Goal: Information Seeking & Learning: Learn about a topic

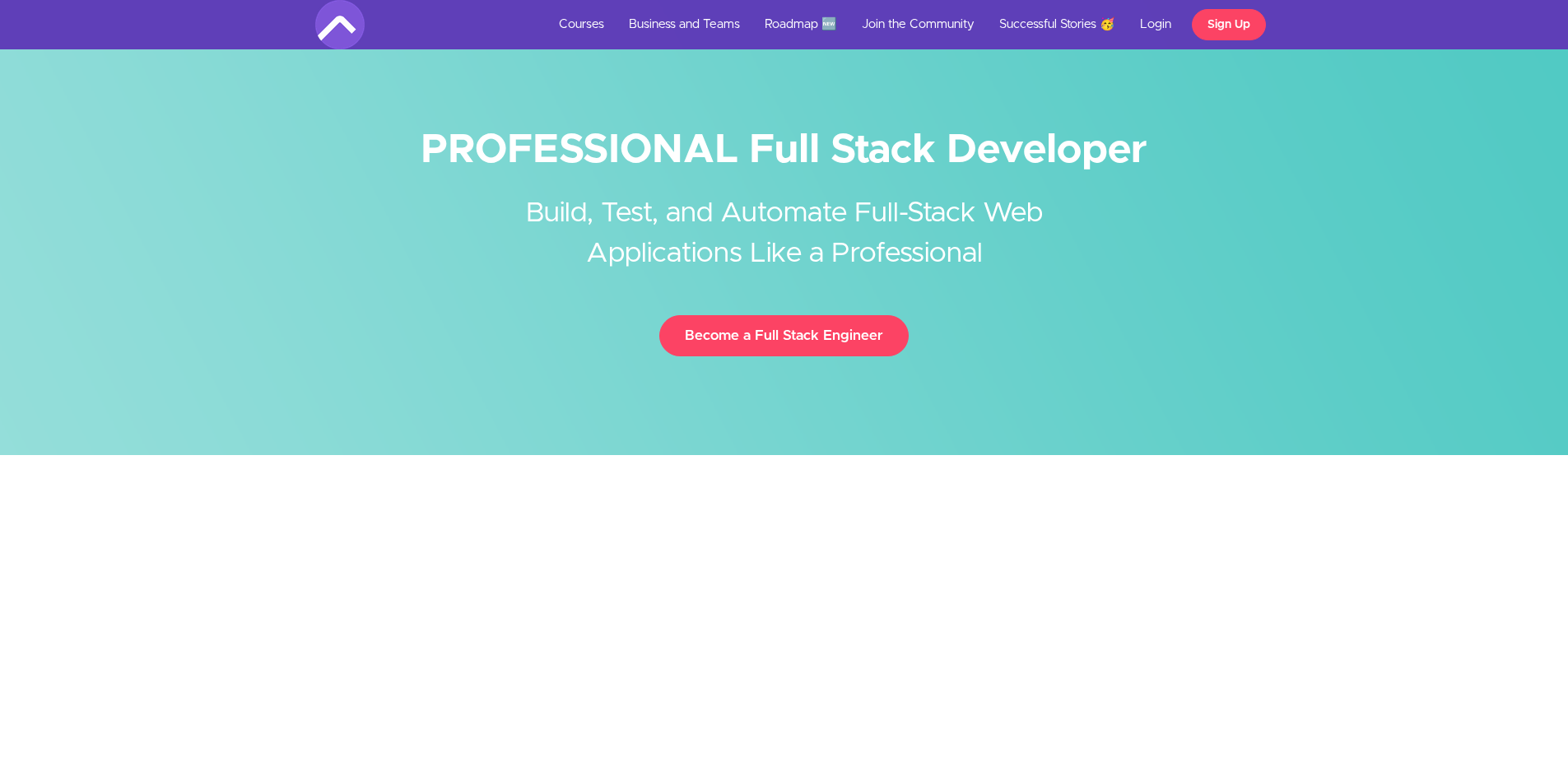
click at [920, 211] on h2 "Build, Test, and Automate Full-Stack Web Applications Like a Professional" at bounding box center [784, 221] width 618 height 105
click at [577, 20] on link "Courses" at bounding box center [581, 24] width 70 height 49
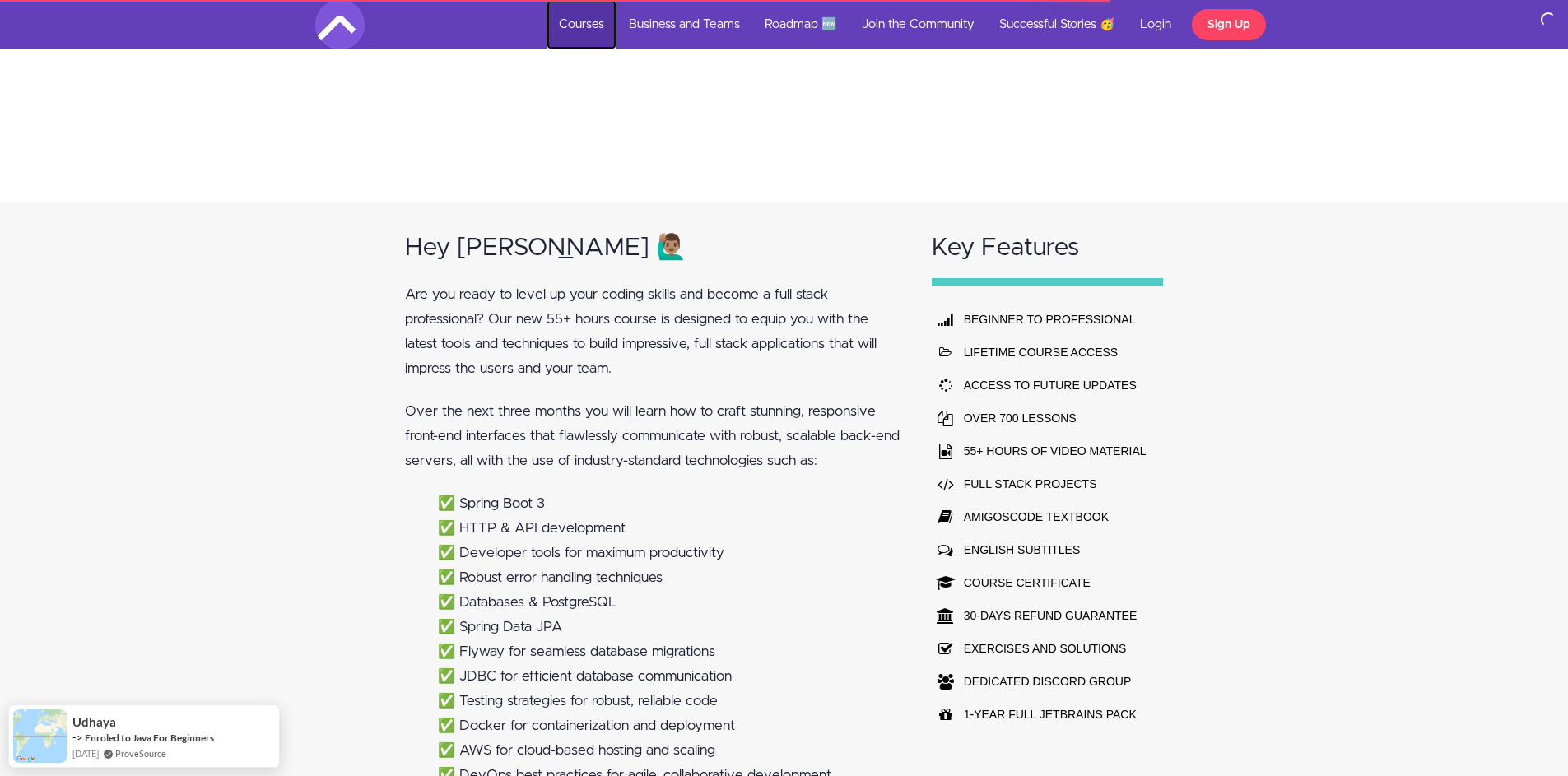
scroll to position [921, 0]
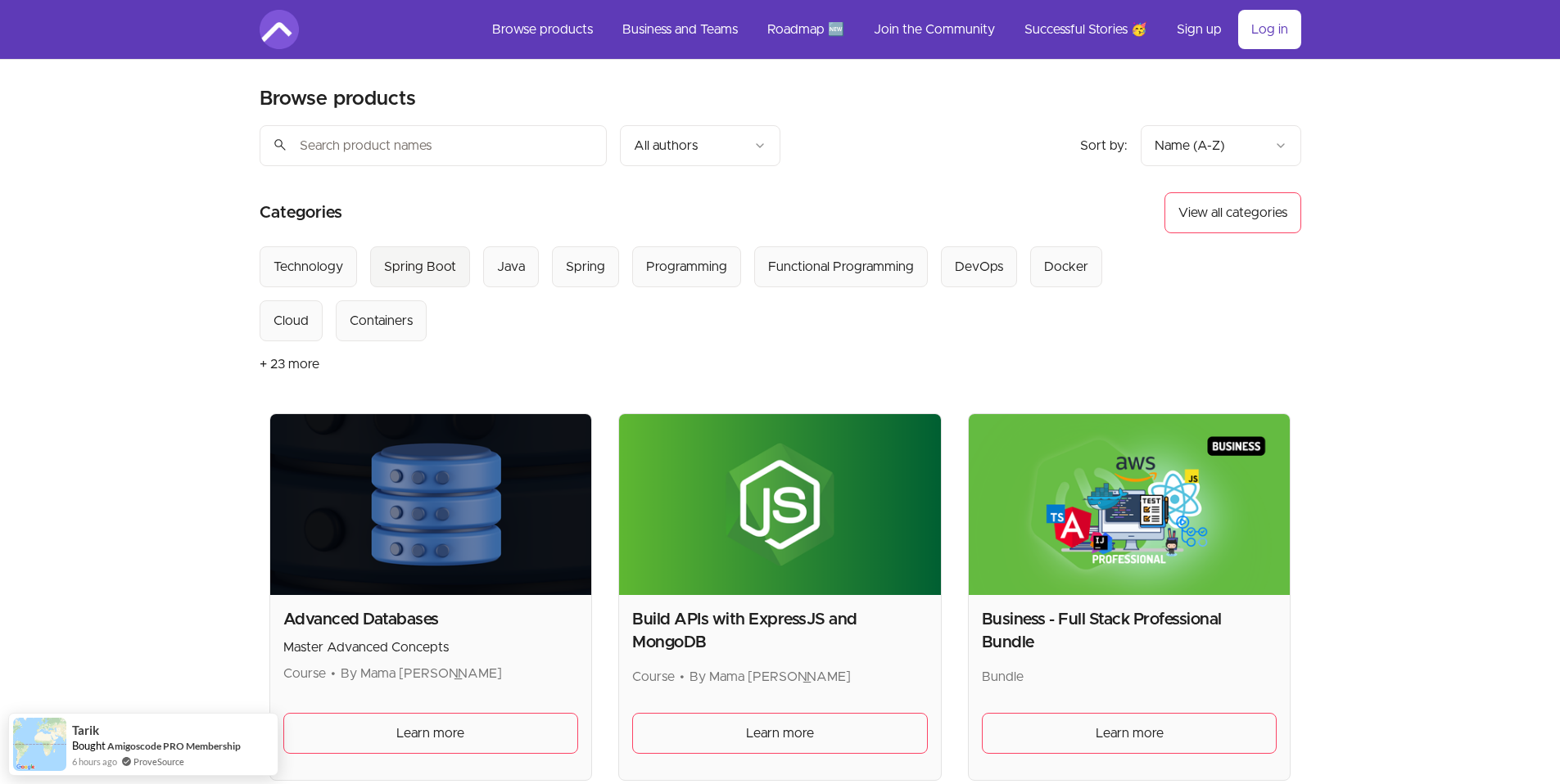
click at [416, 267] on div "Spring Boot" at bounding box center [420, 267] width 72 height 19
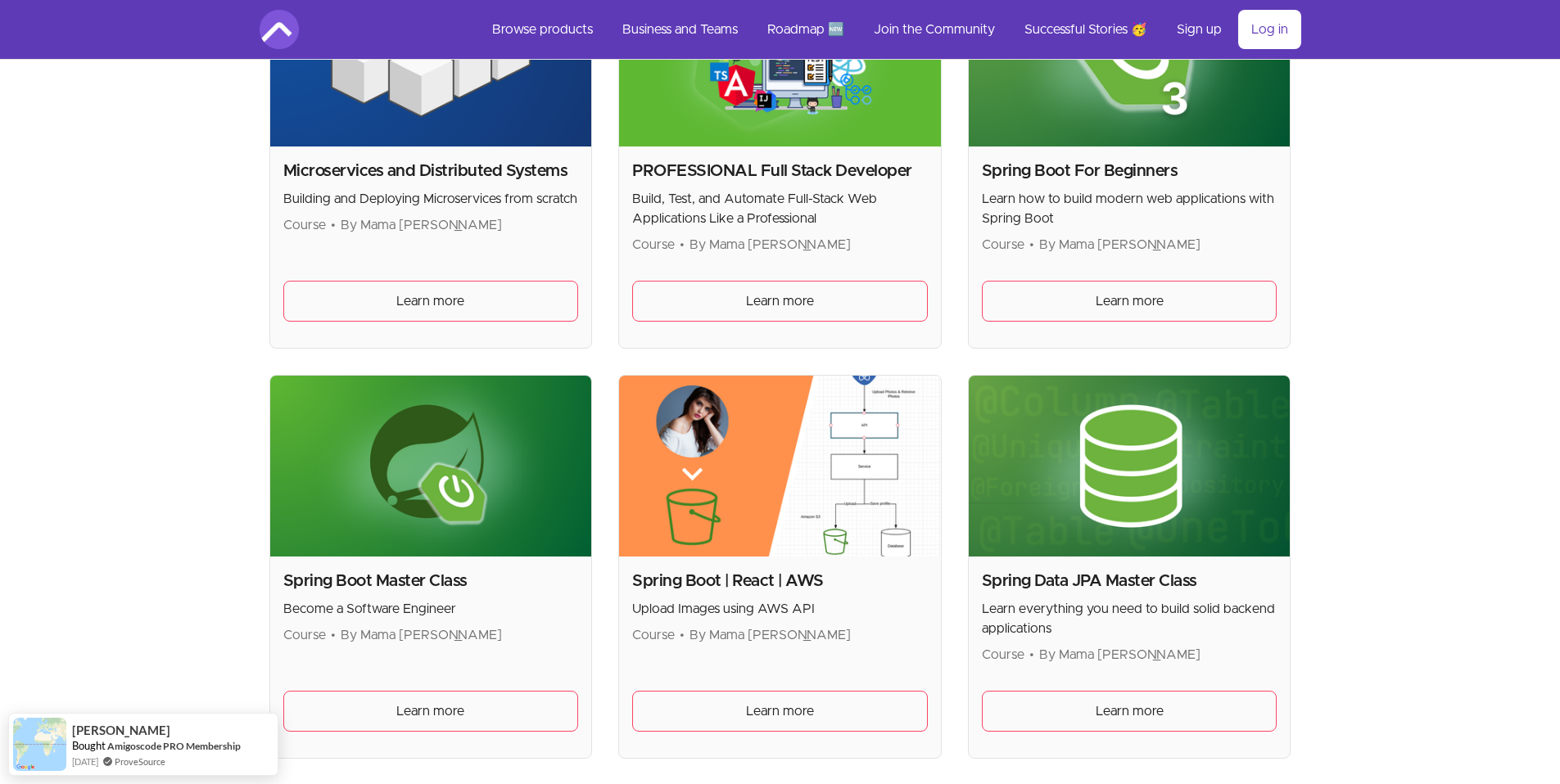
scroll to position [315, 0]
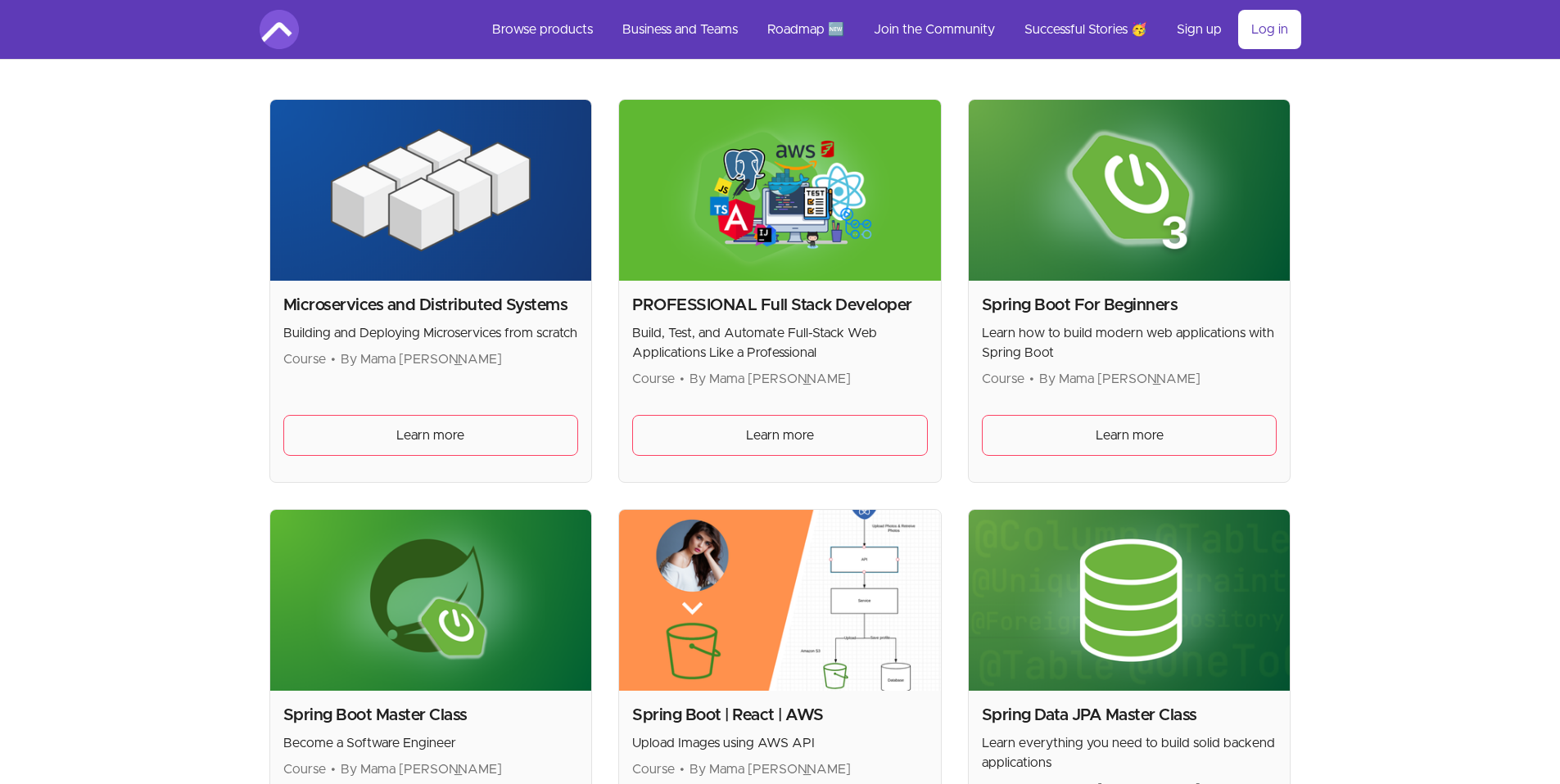
click at [763, 209] on img at bounding box center [780, 190] width 322 height 181
click at [758, 440] on span "Learn more" at bounding box center [780, 436] width 68 height 19
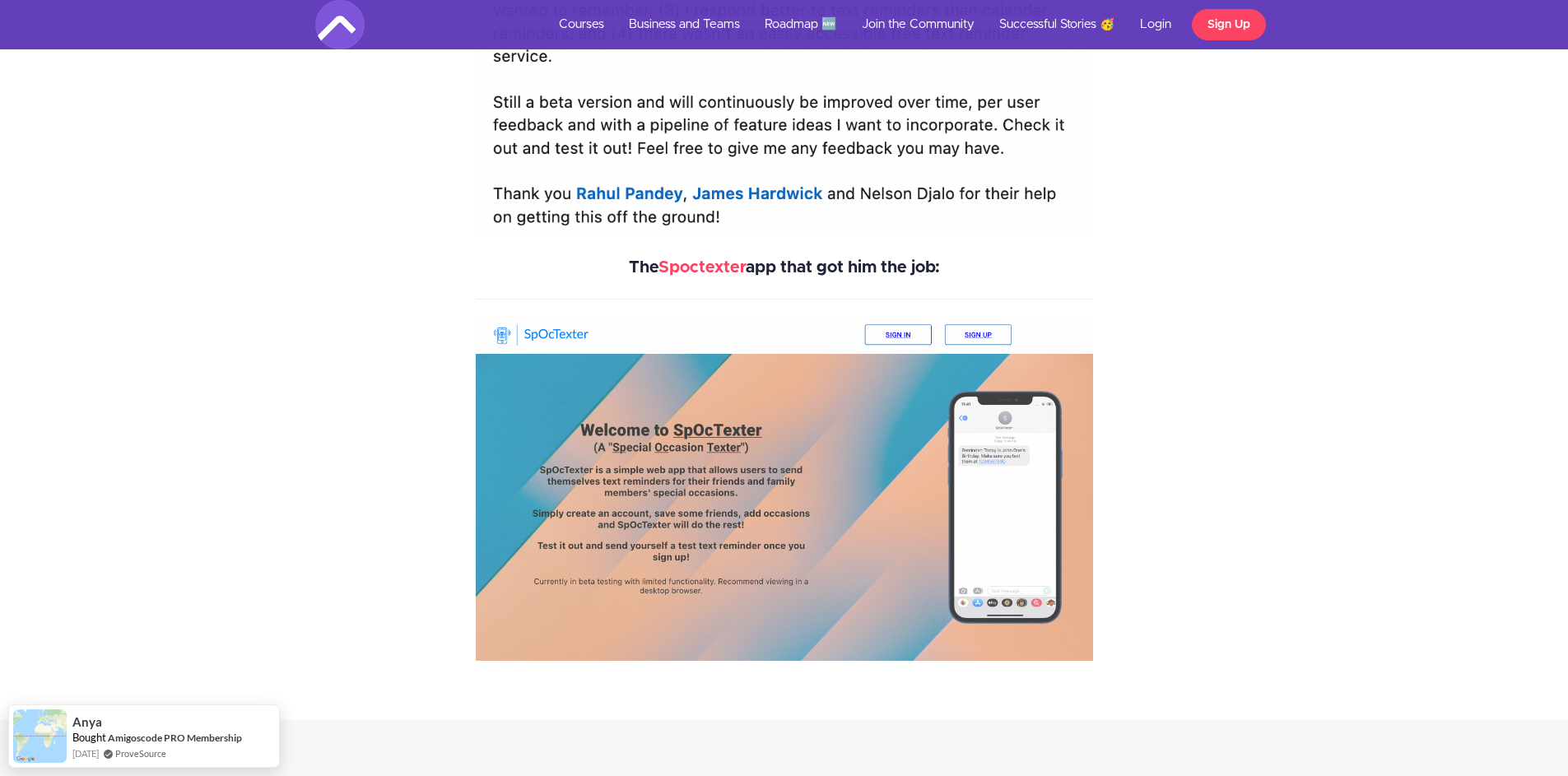
scroll to position [4311, 0]
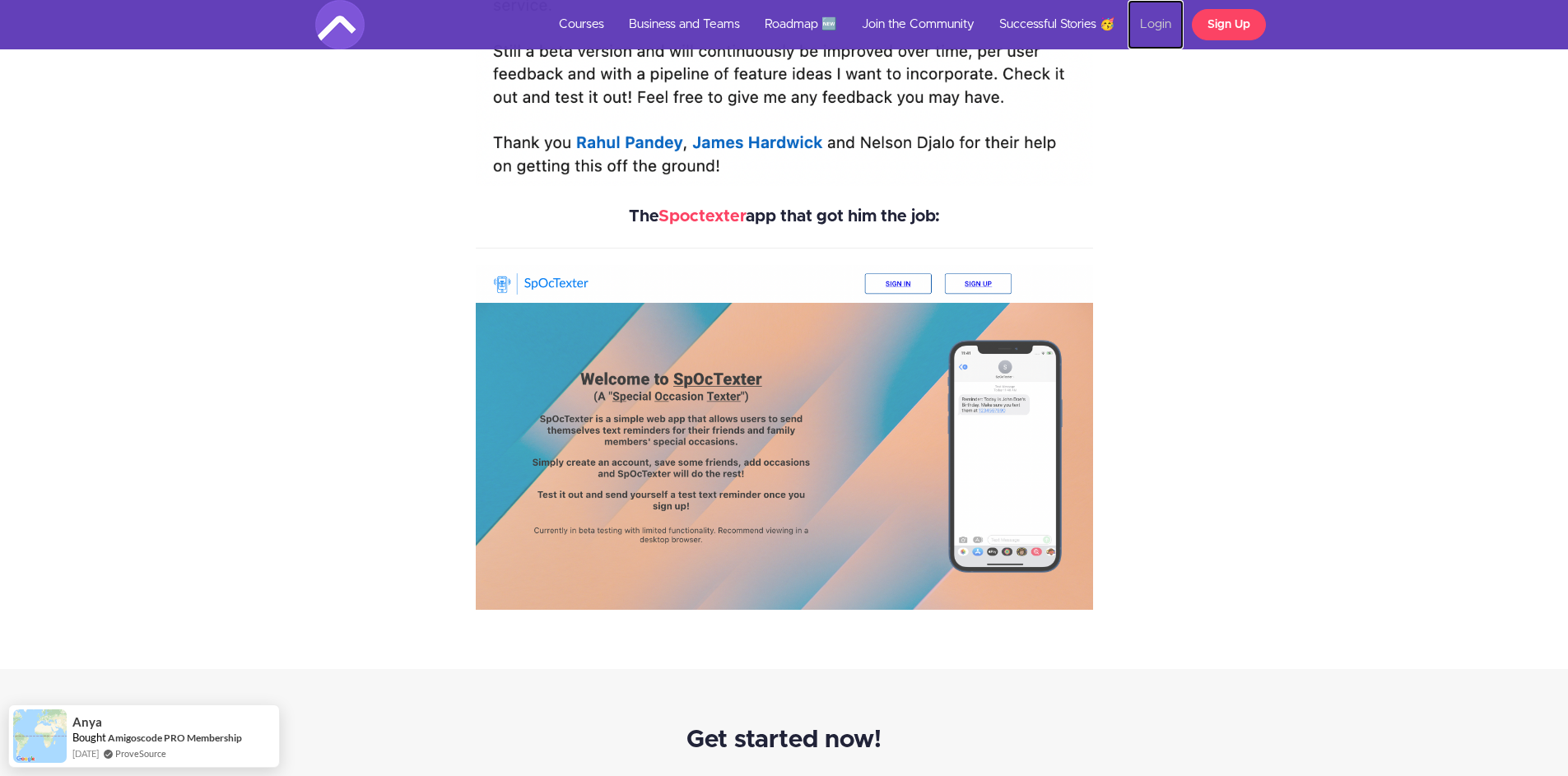
click at [1156, 28] on link "Login" at bounding box center [1156, 24] width 56 height 49
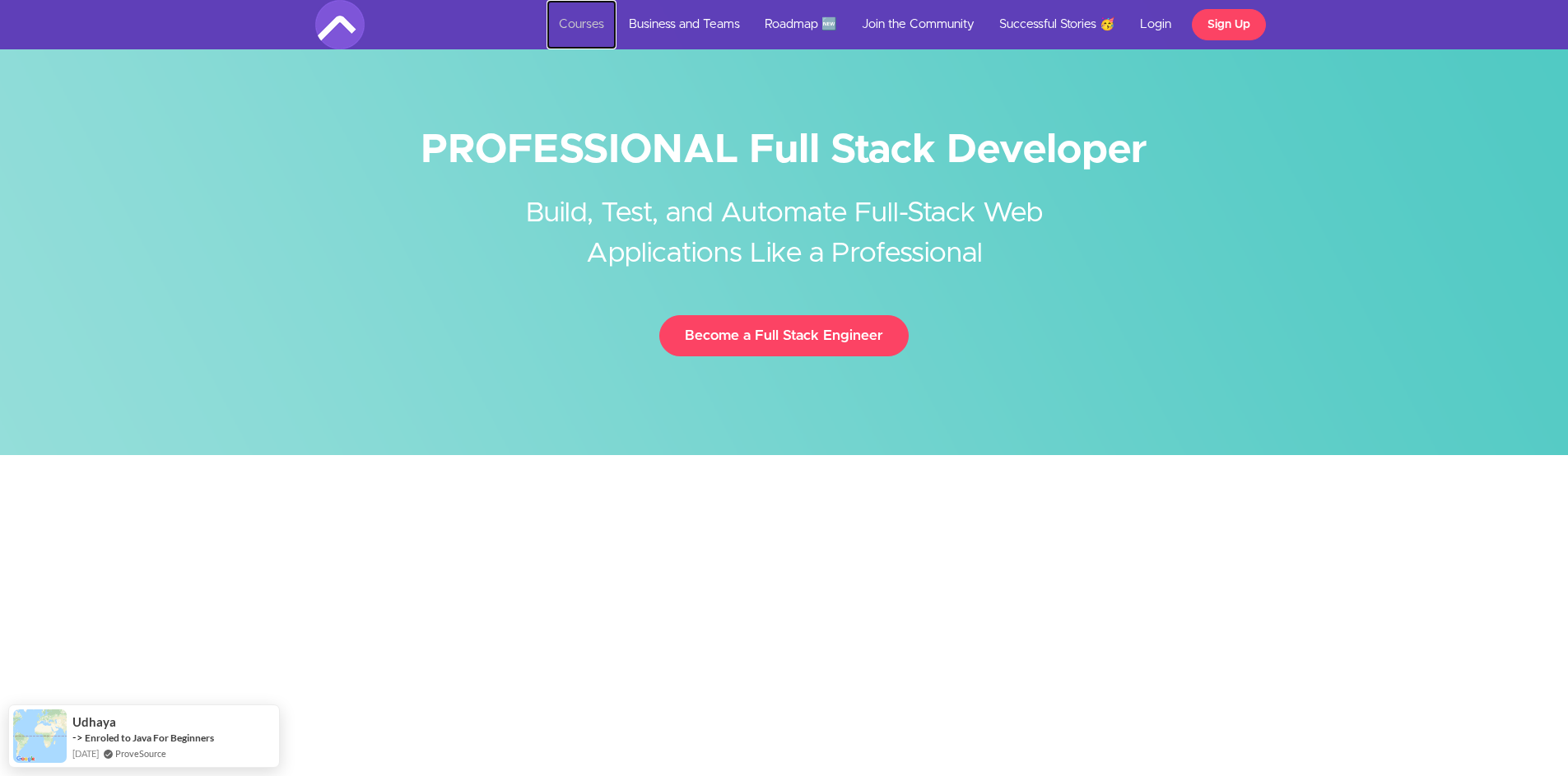
click at [584, 27] on link "Courses" at bounding box center [581, 24] width 70 height 49
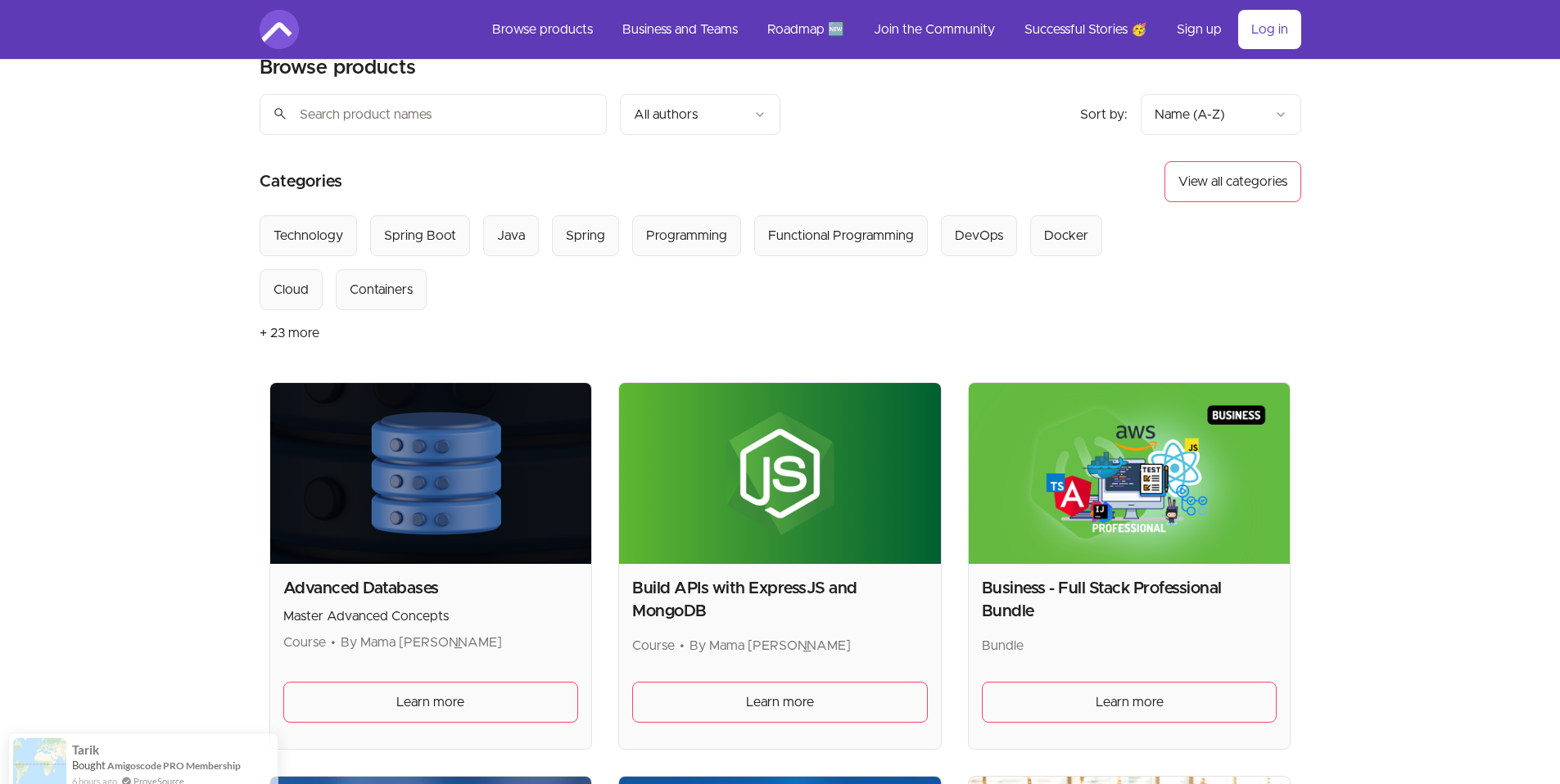
scroll to position [40, 0]
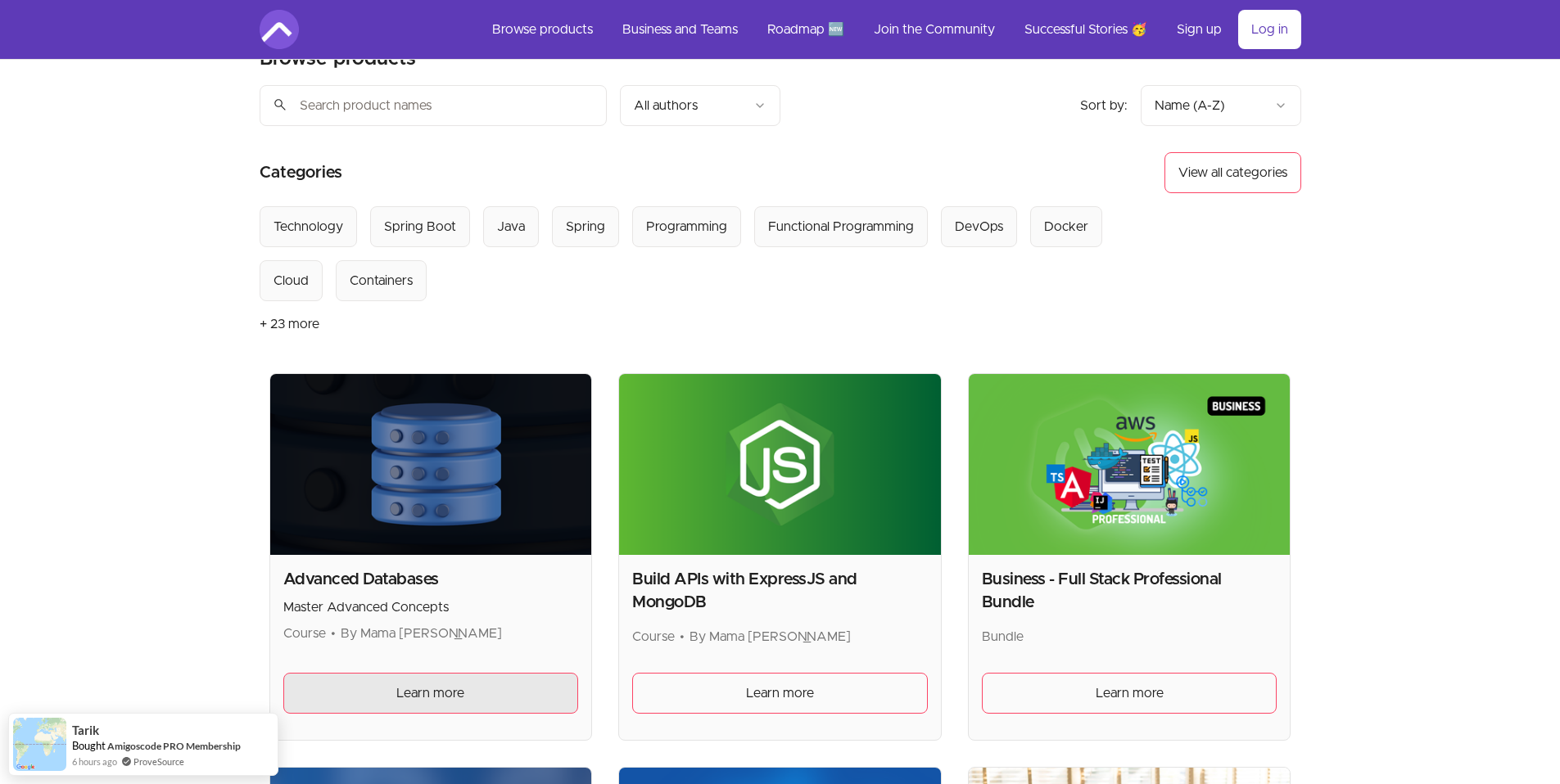
click at [432, 699] on span "Learn more" at bounding box center [430, 693] width 68 height 19
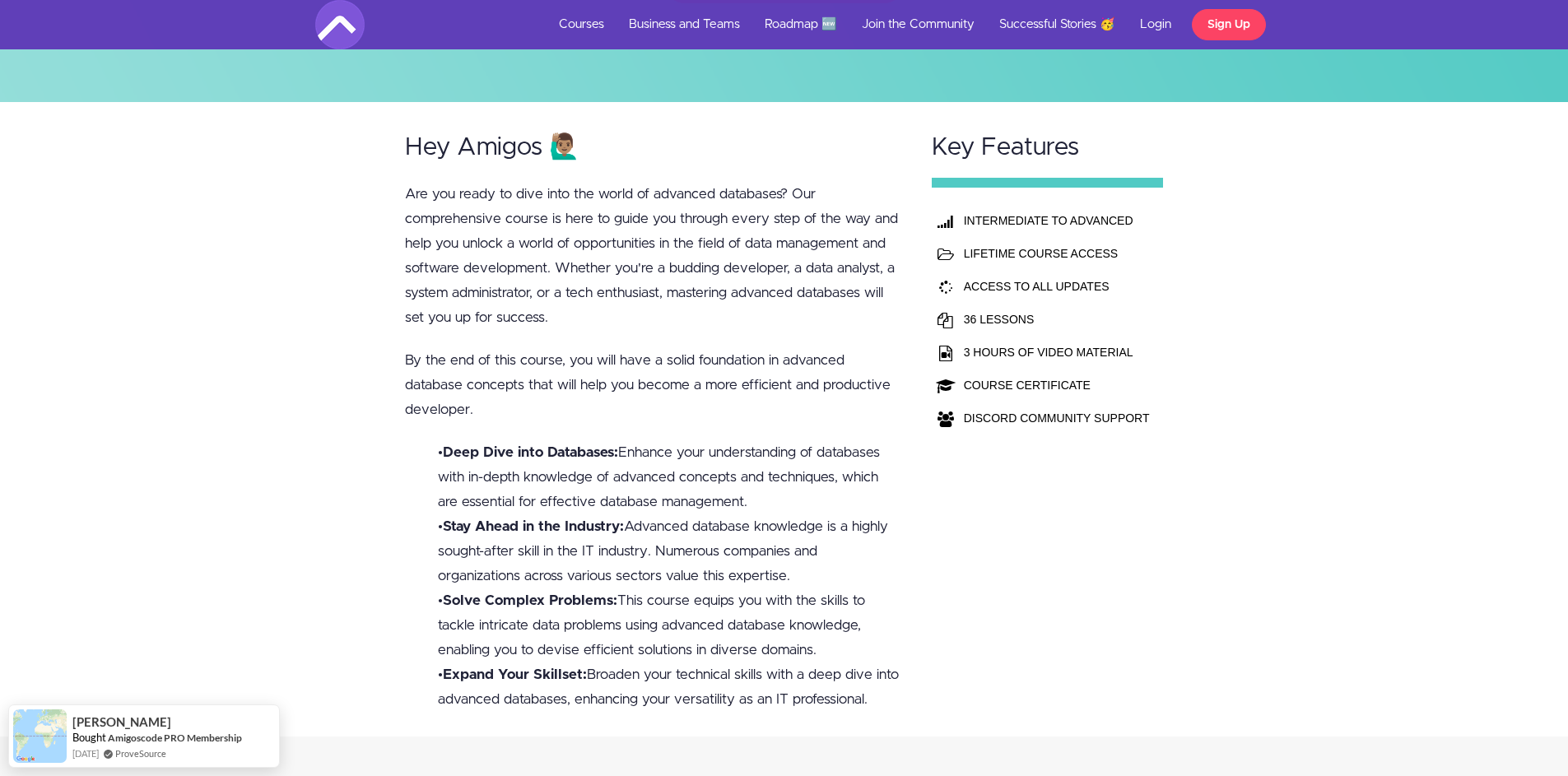
scroll to position [308, 0]
